Goal: Task Accomplishment & Management: Use online tool/utility

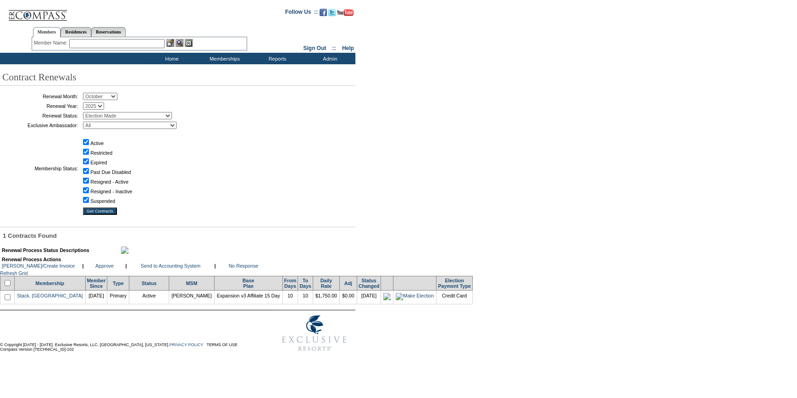
click at [12, 287] on span at bounding box center [7, 284] width 9 height 6
click at [9, 286] on input "checkbox" at bounding box center [8, 283] width 6 height 6
checkbox input "true"
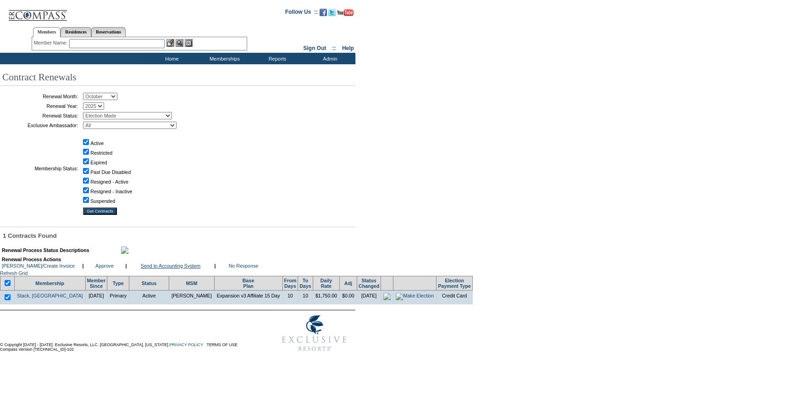
click at [178, 268] on link "Send to Accounting System" at bounding box center [171, 266] width 60 height 6
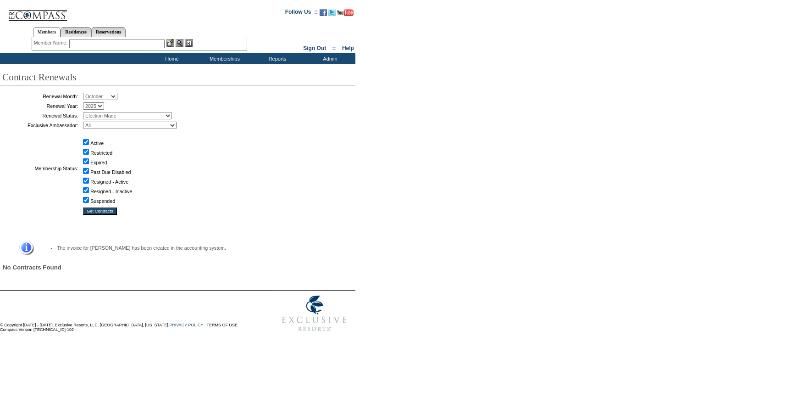
click at [105, 41] on input "text" at bounding box center [116, 43] width 95 height 9
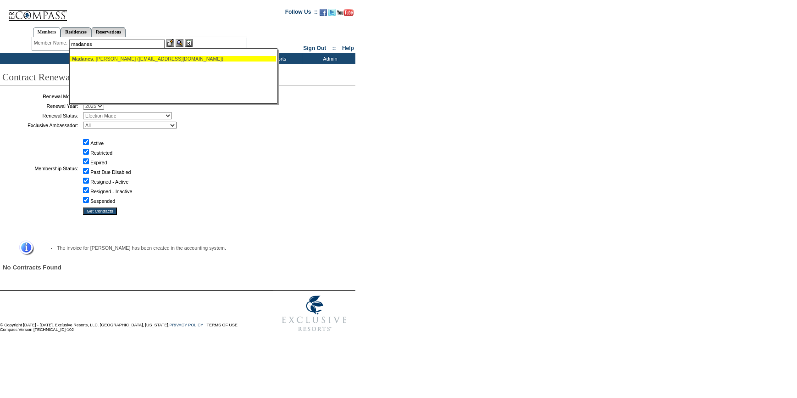
click at [106, 60] on div "Madanes , Amos (madanes@ivf.us)" at bounding box center [173, 59] width 202 height 6
type input "Madanes, Amos (madanes@ivf.us)"
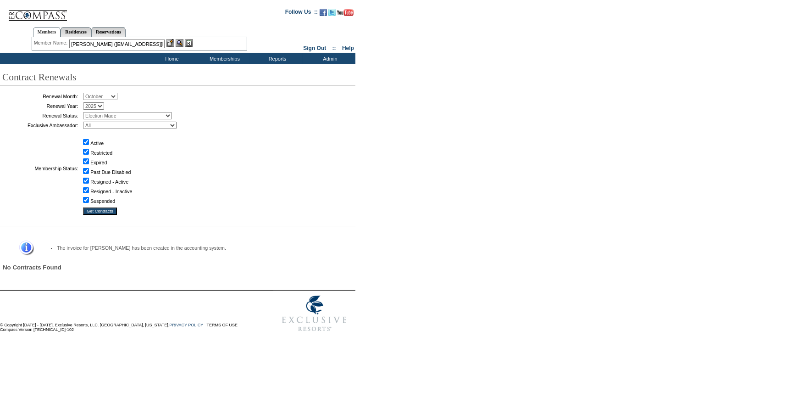
click at [172, 44] on img at bounding box center [171, 43] width 8 height 8
